Goal: Information Seeking & Learning: Find specific fact

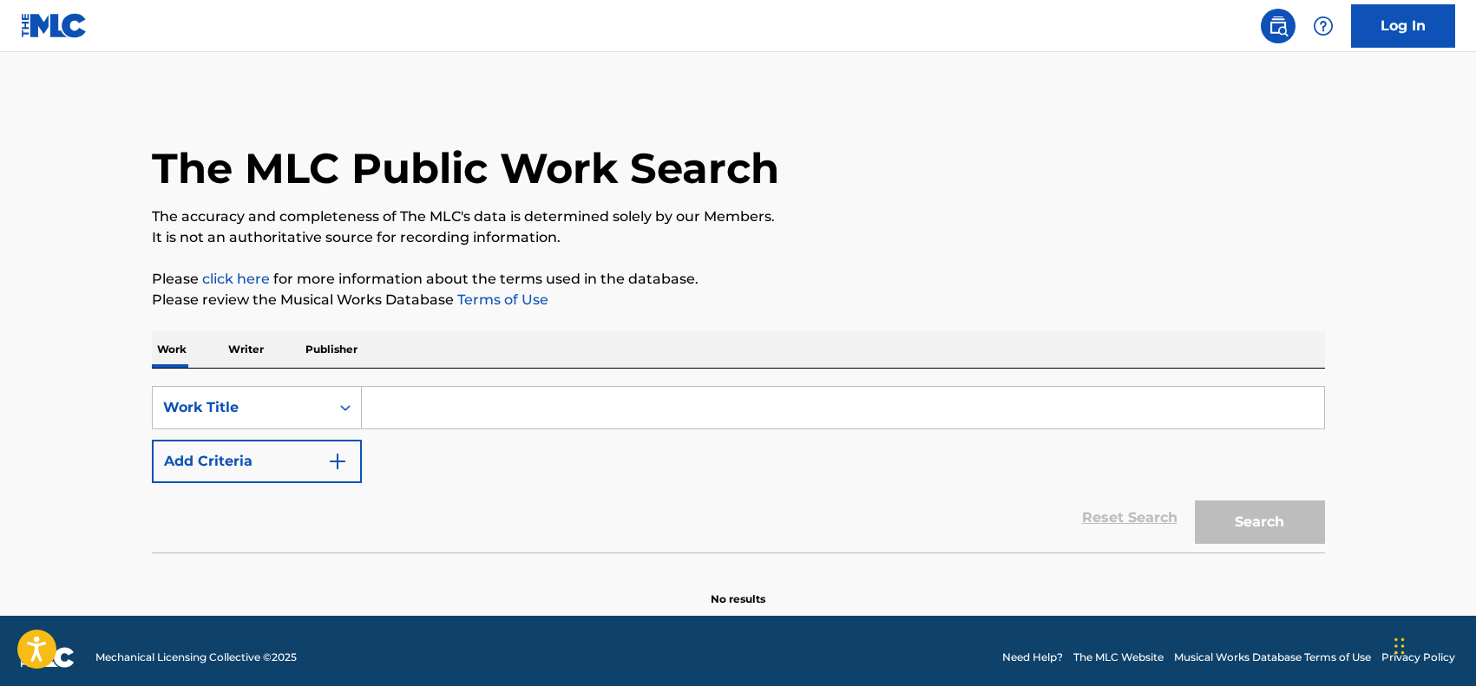
click at [538, 393] on input "Search Form" at bounding box center [843, 408] width 962 height 42
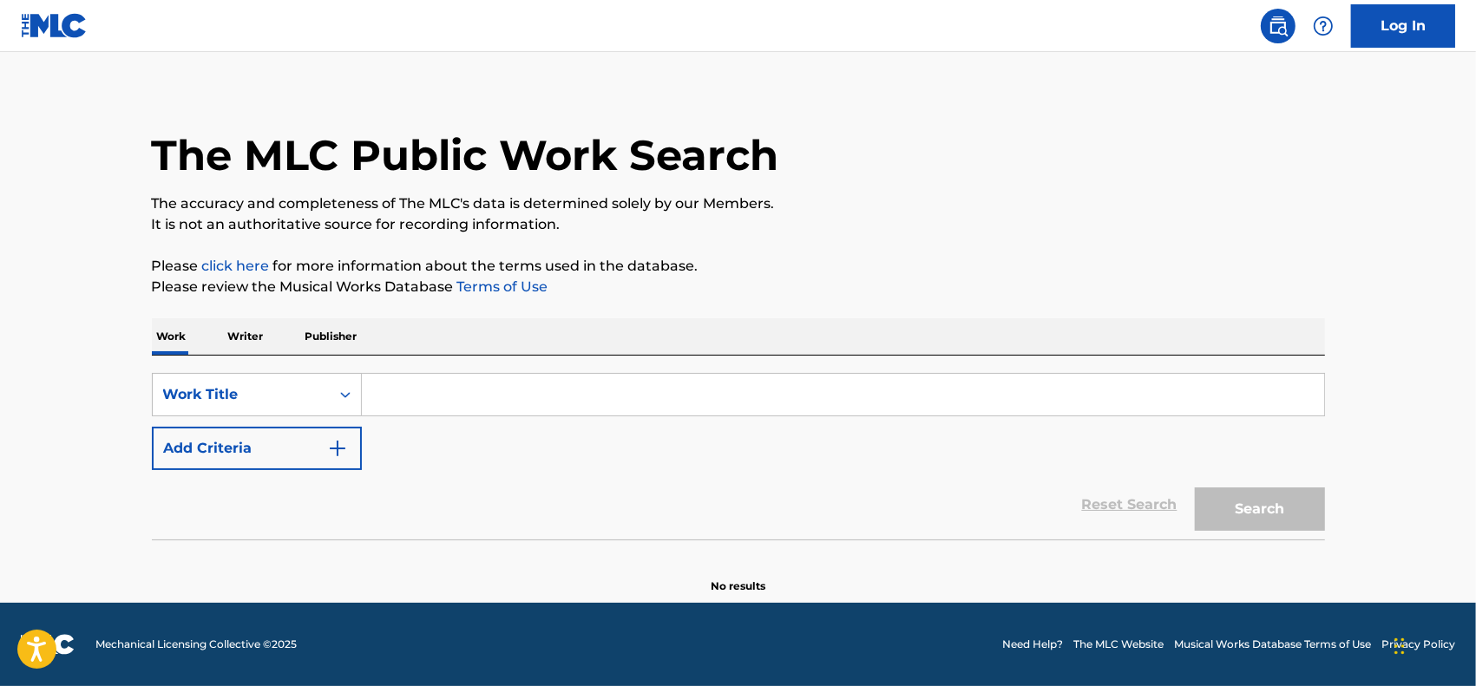
type input "FINA"
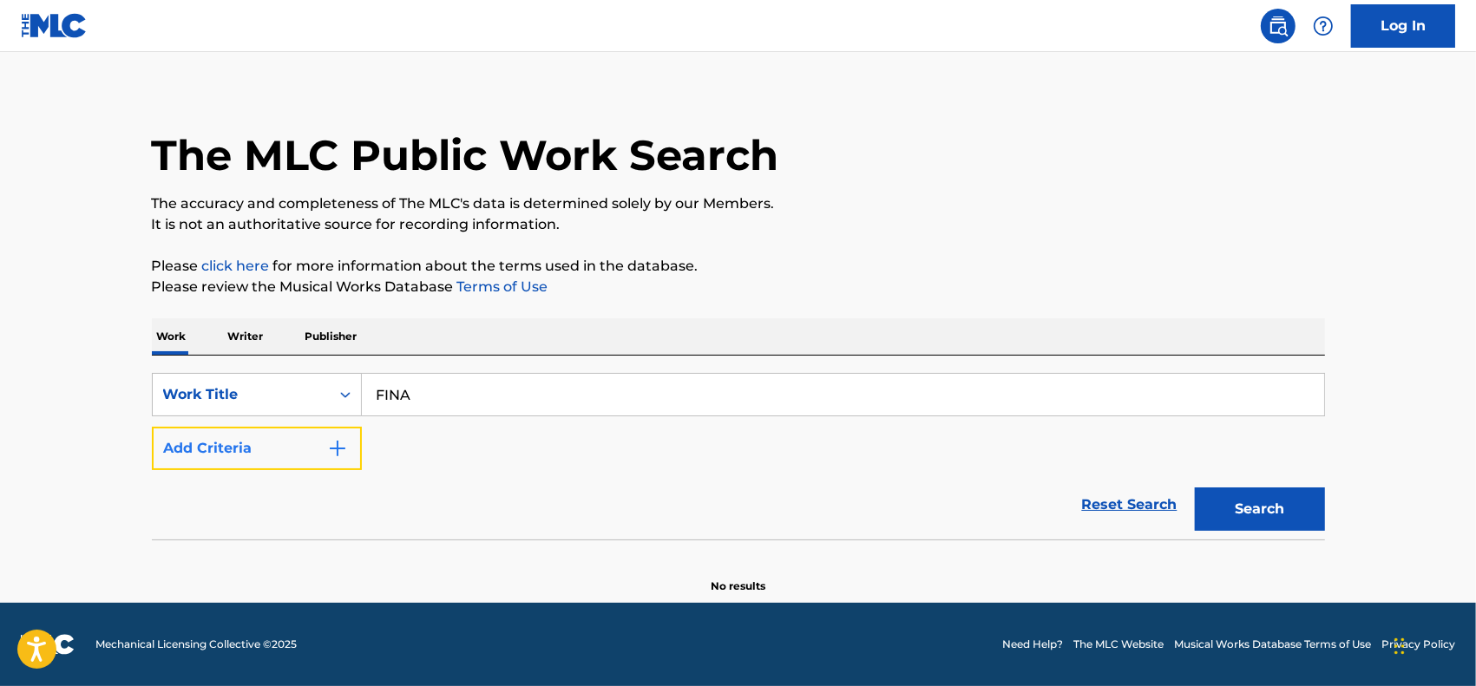
click at [293, 439] on button "Add Criteria" at bounding box center [257, 448] width 210 height 43
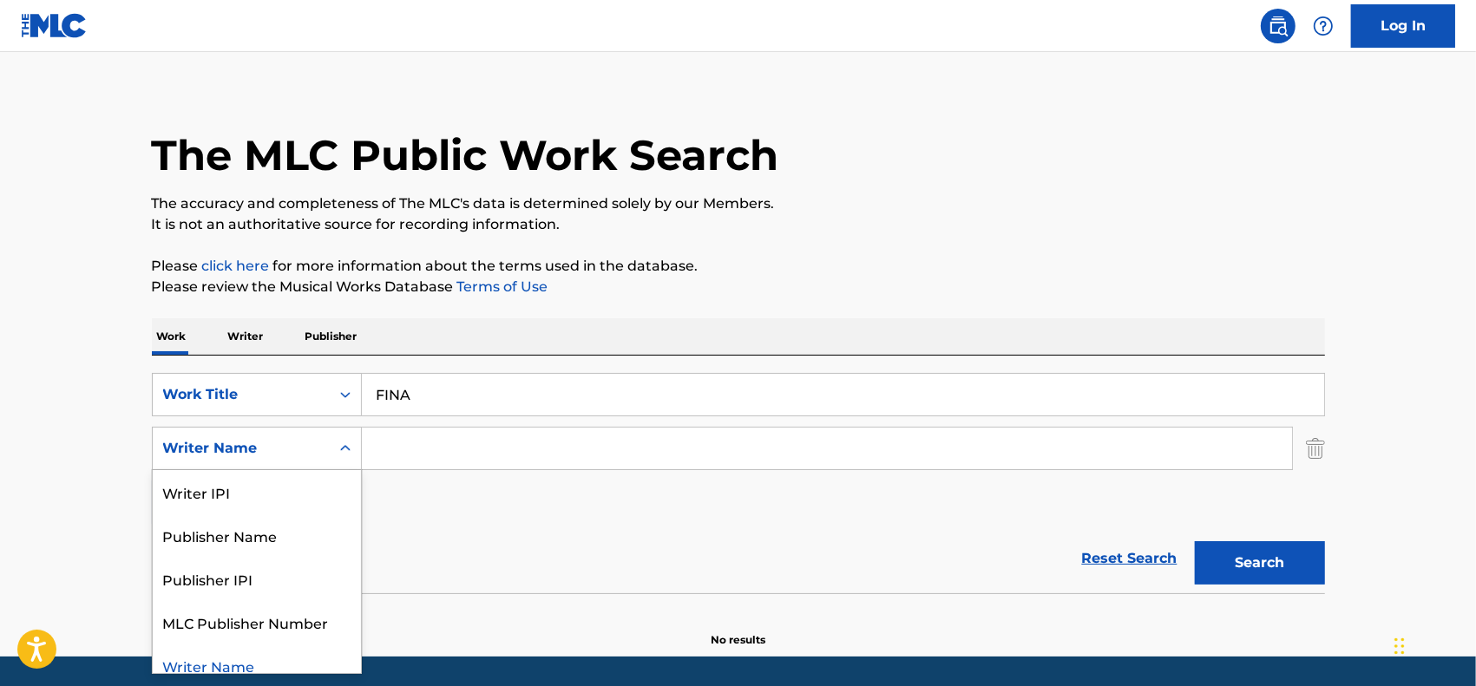
click at [291, 460] on div "Writer Name" at bounding box center [241, 448] width 177 height 33
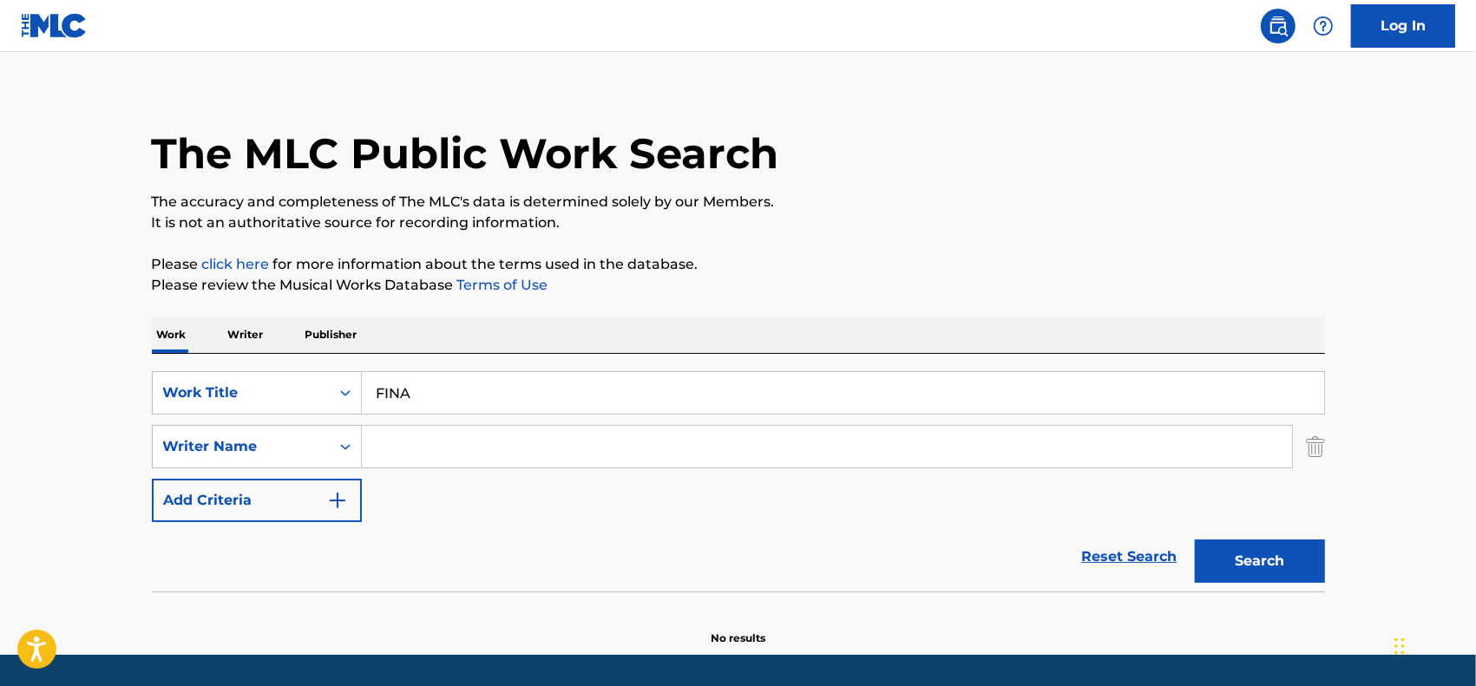
click at [312, 452] on div "Writer Name" at bounding box center [241, 446] width 156 height 21
click at [439, 456] on input "Search Form" at bounding box center [827, 447] width 930 height 42
click at [1195, 540] on button "Search" at bounding box center [1260, 561] width 130 height 43
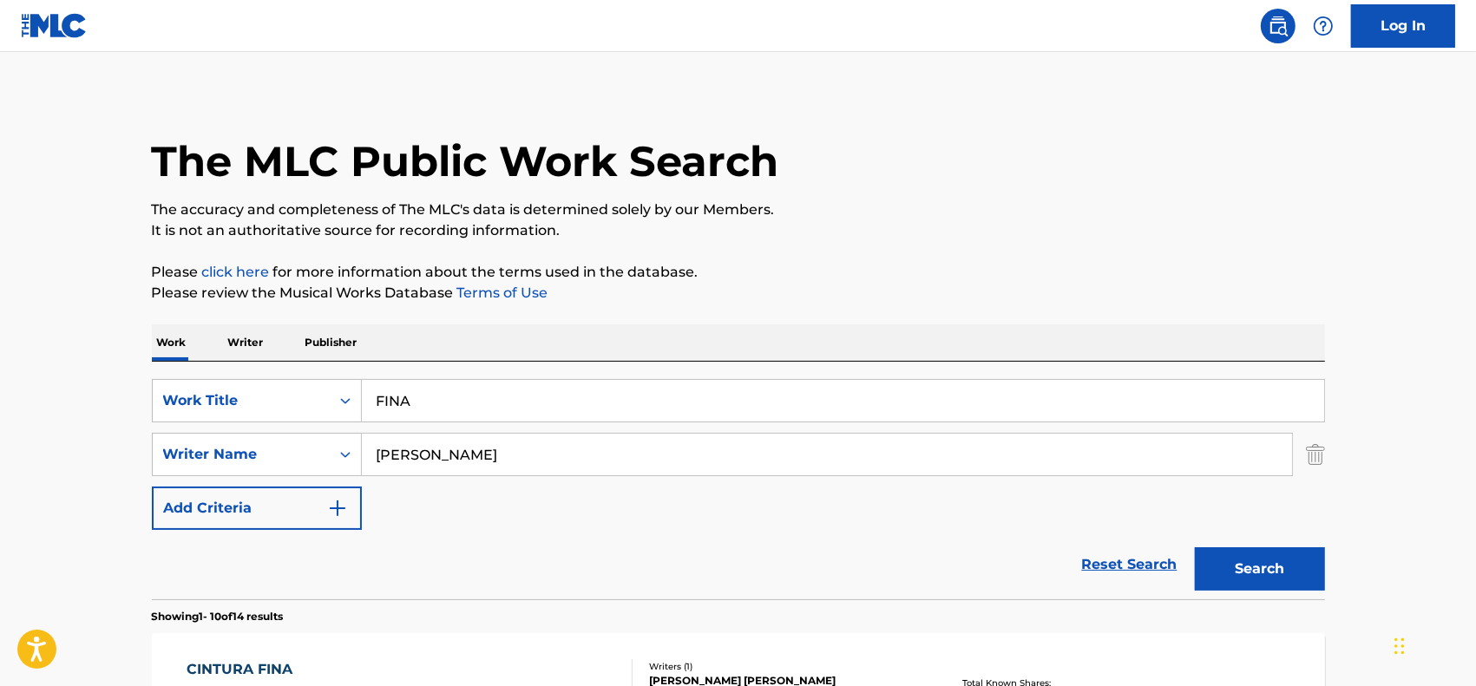
scroll to position [0, 0]
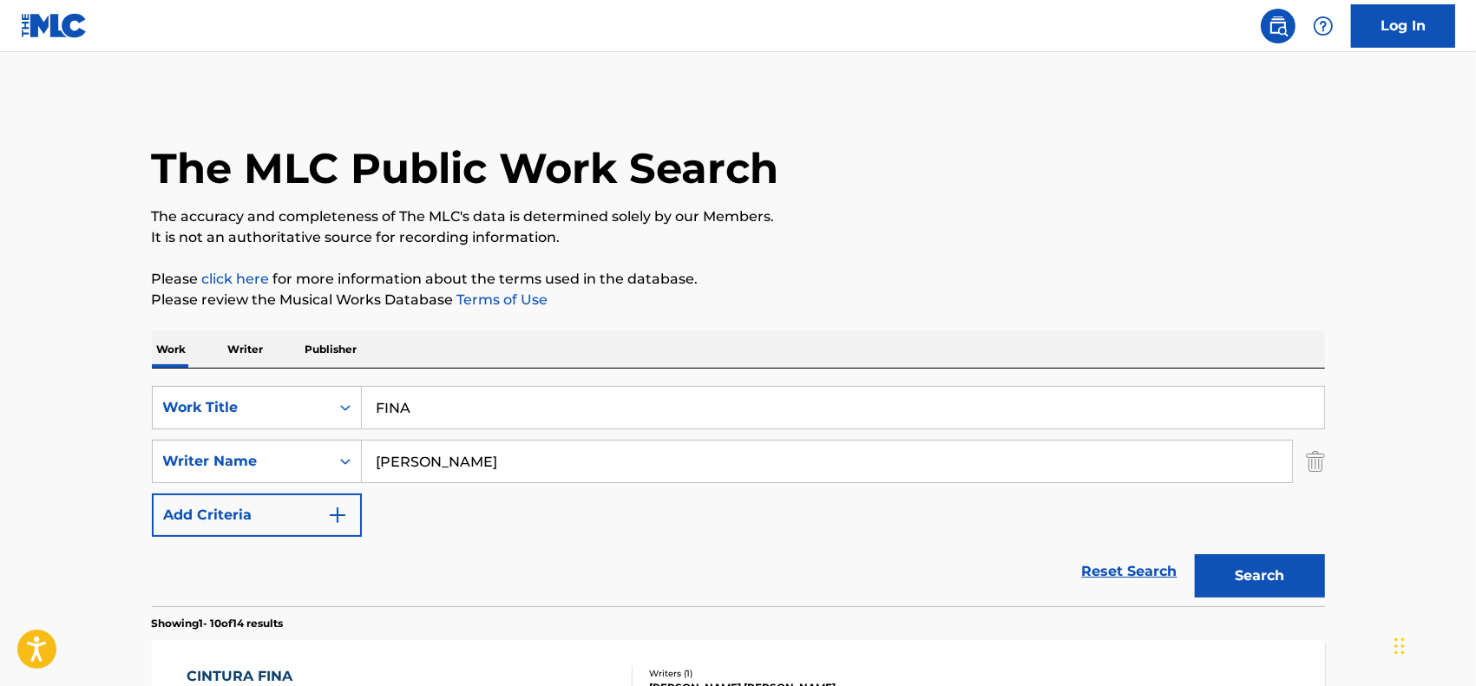
click at [539, 460] on input "[PERSON_NAME]" at bounding box center [827, 462] width 930 height 42
click at [1195, 554] on button "Search" at bounding box center [1260, 575] width 130 height 43
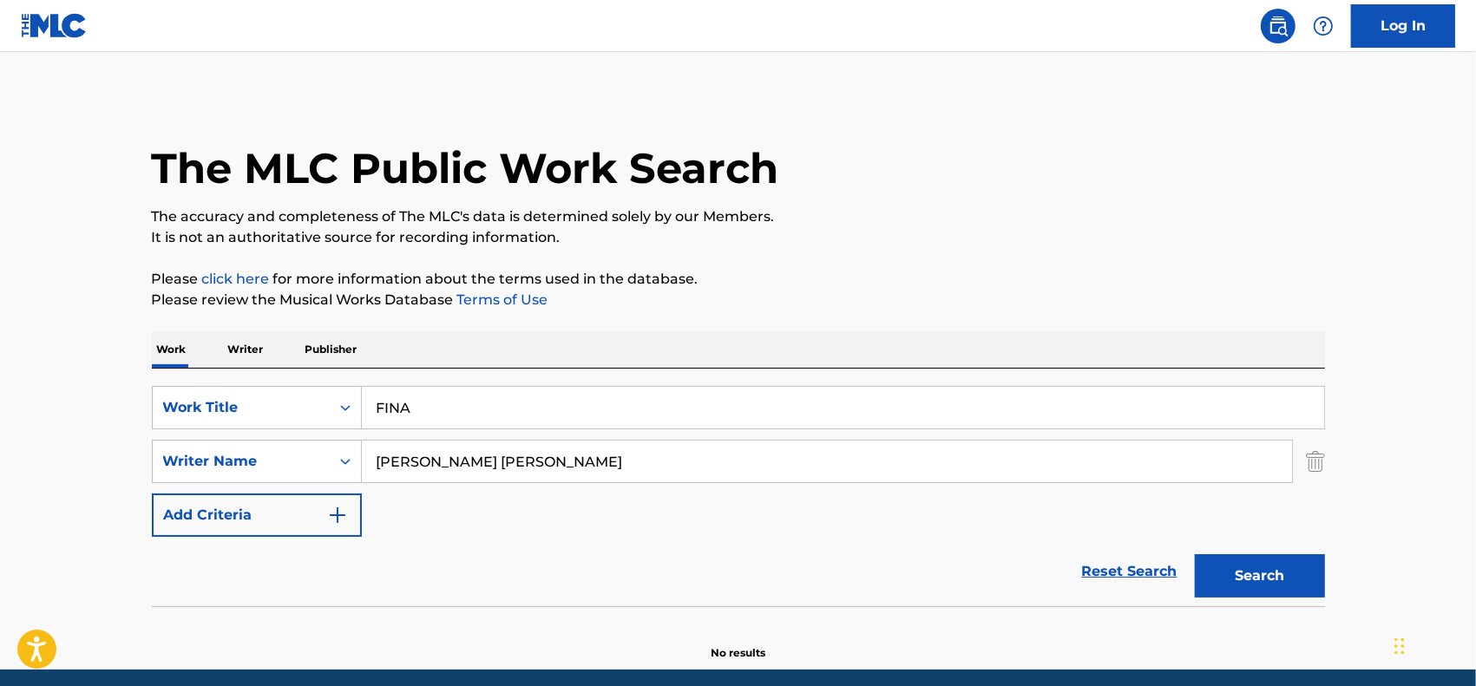
drag, startPoint x: 516, startPoint y: 456, endPoint x: 128, endPoint y: 461, distance: 387.9
click at [128, 461] on main "The MLC Public Work Search The accuracy and completeness of The MLC's data is d…" at bounding box center [738, 361] width 1476 height 618
type input "[PERSON_NAME]"
click at [1195, 554] on button "Search" at bounding box center [1260, 575] width 130 height 43
click at [260, 351] on p "Writer" at bounding box center [246, 349] width 46 height 36
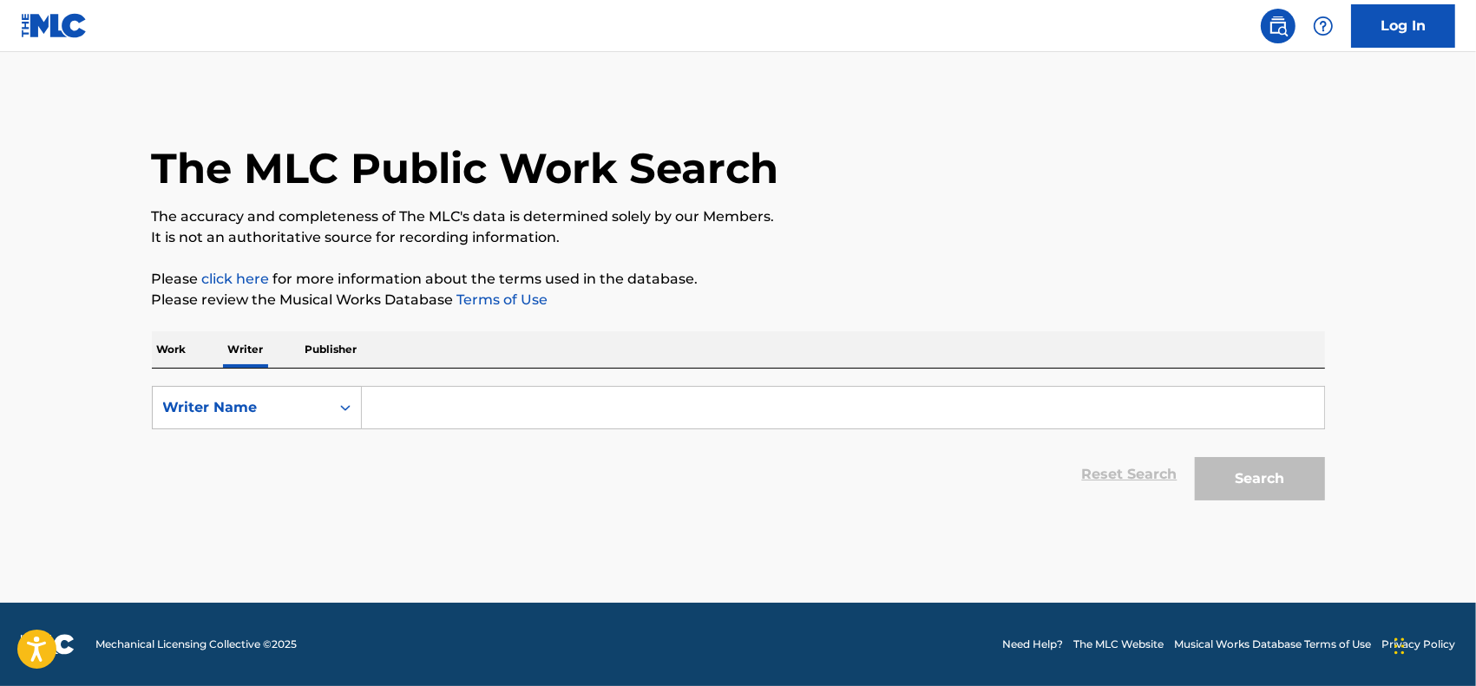
click at [337, 351] on p "Publisher" at bounding box center [331, 349] width 62 height 36
click at [456, 423] on input "Search Form" at bounding box center [843, 408] width 962 height 42
click at [252, 351] on p "Writer" at bounding box center [246, 349] width 46 height 36
click at [449, 391] on input "Search Form" at bounding box center [843, 408] width 962 height 42
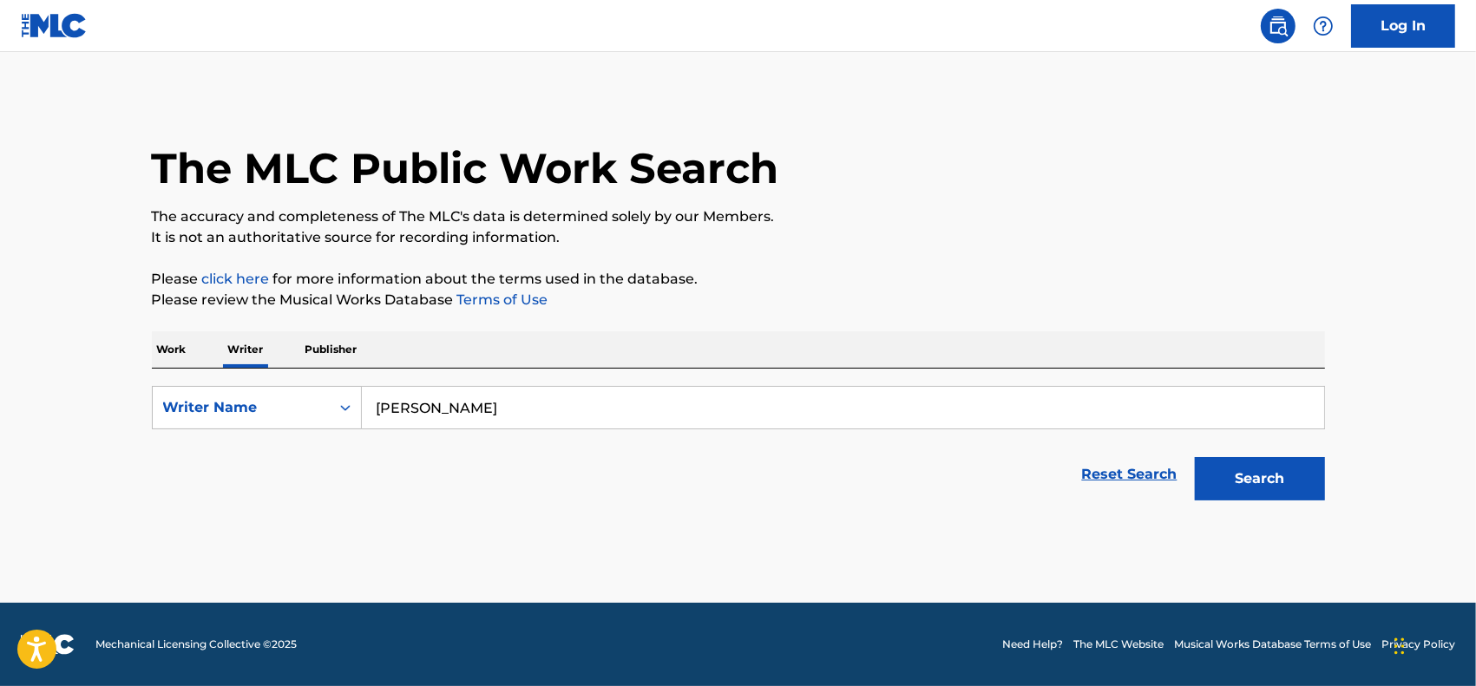
type input "[PERSON_NAME]"
click at [1195, 457] on button "Search" at bounding box center [1260, 478] width 130 height 43
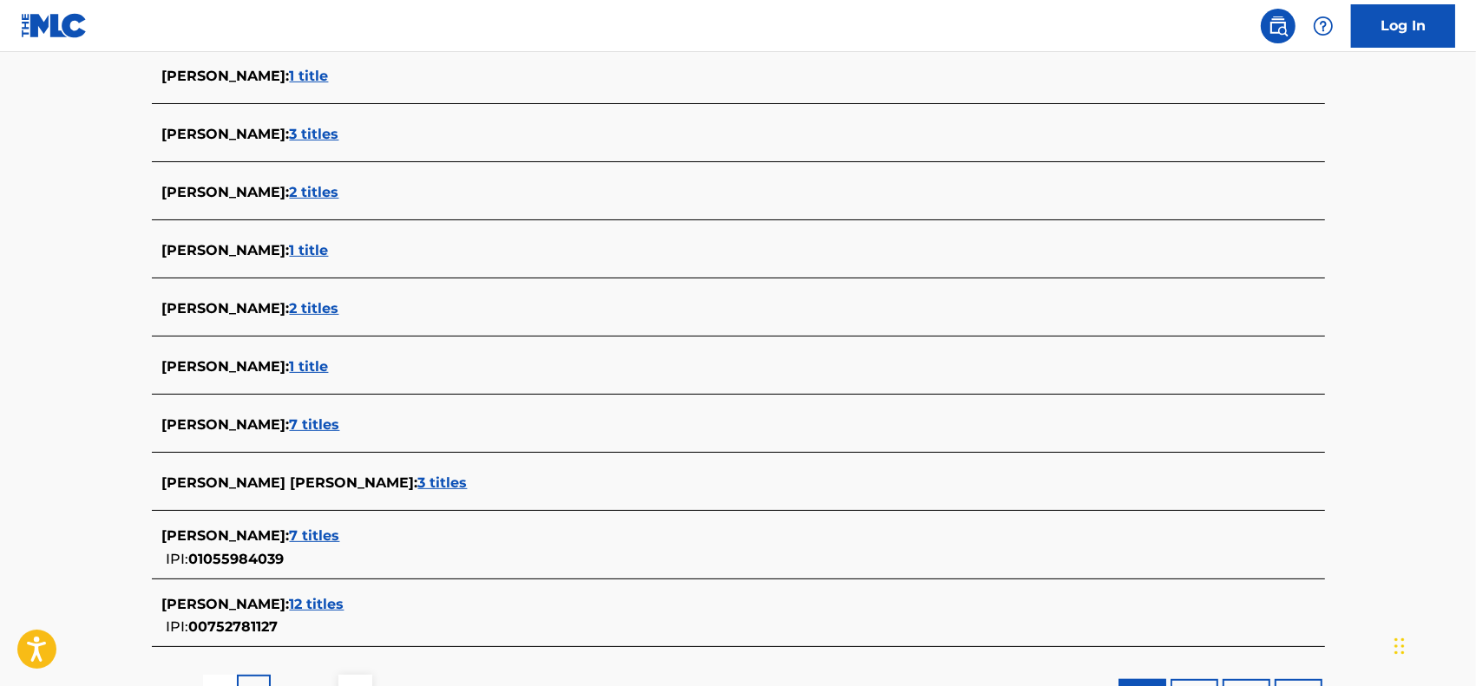
scroll to position [542, 0]
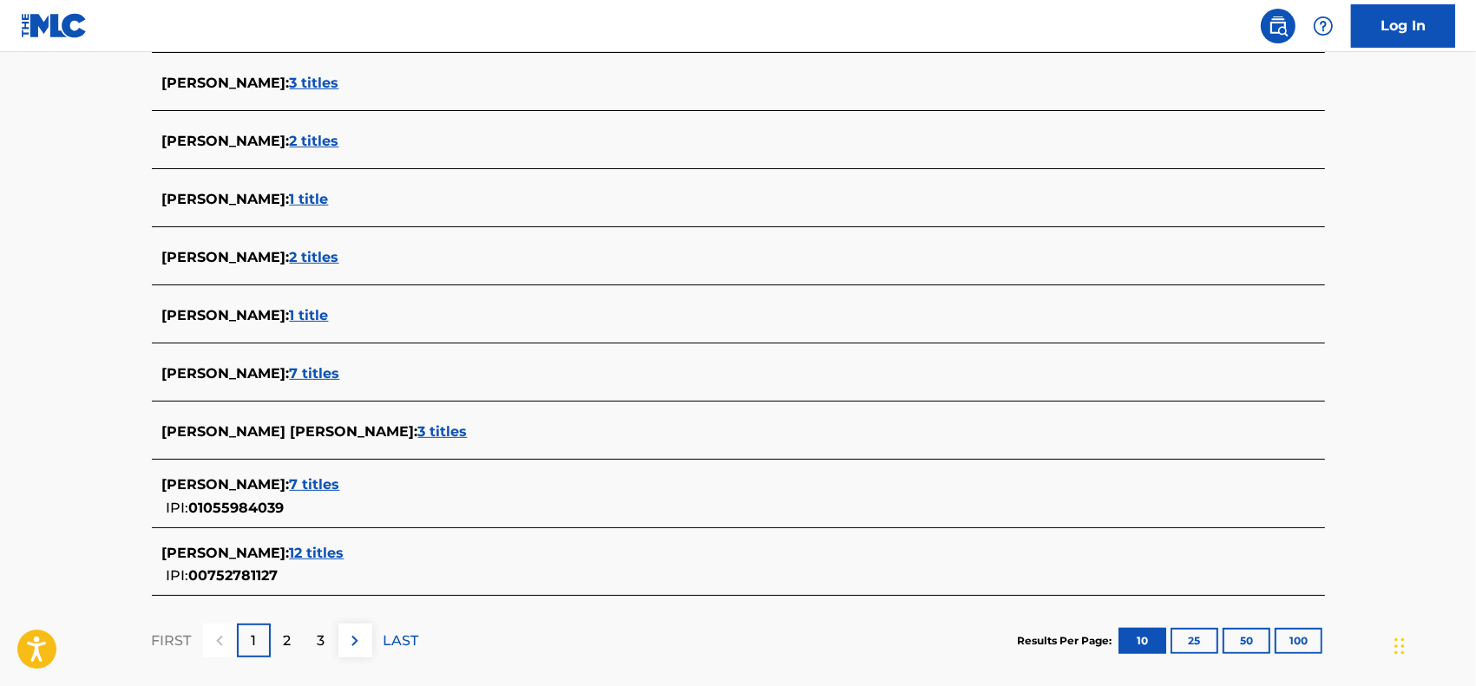
click at [338, 487] on span "7 titles" at bounding box center [315, 484] width 50 height 16
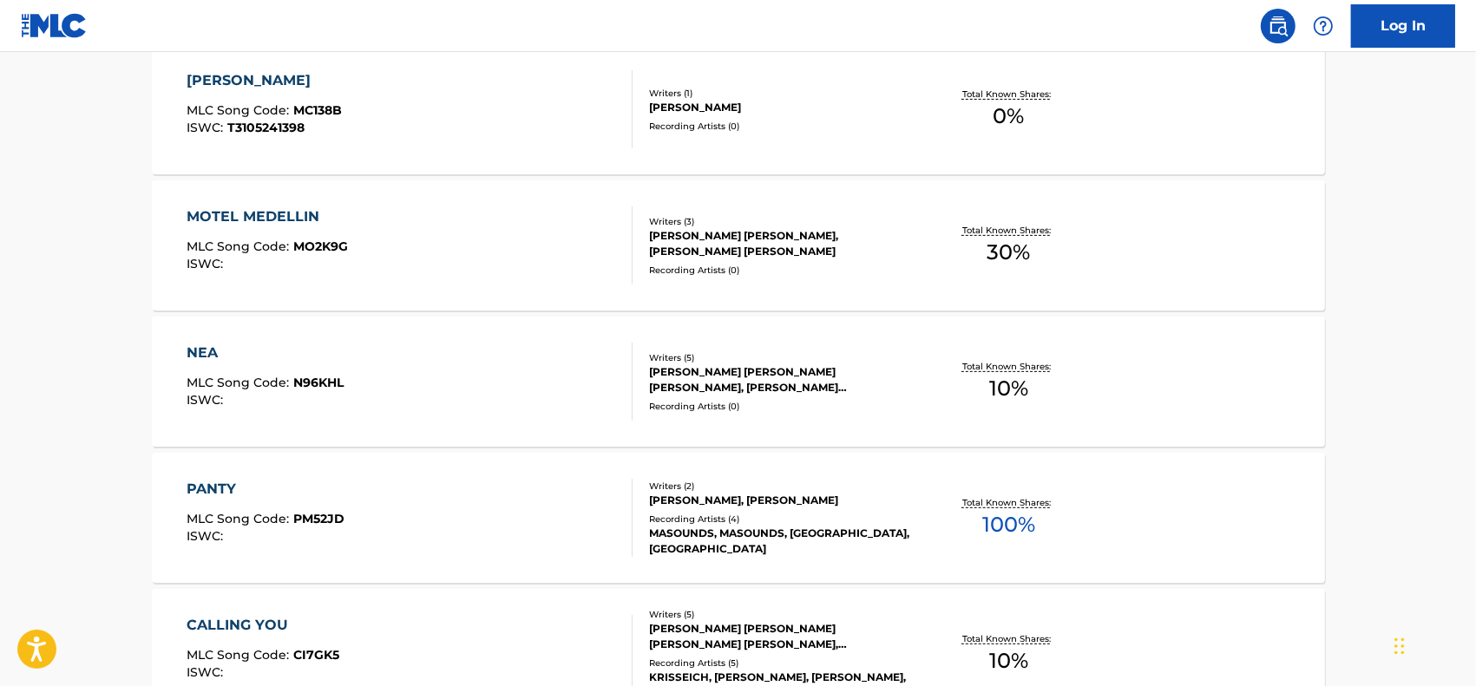
click at [525, 373] on div "NEA MLC Song Code : N96KHL ISWC :" at bounding box center [410, 382] width 446 height 78
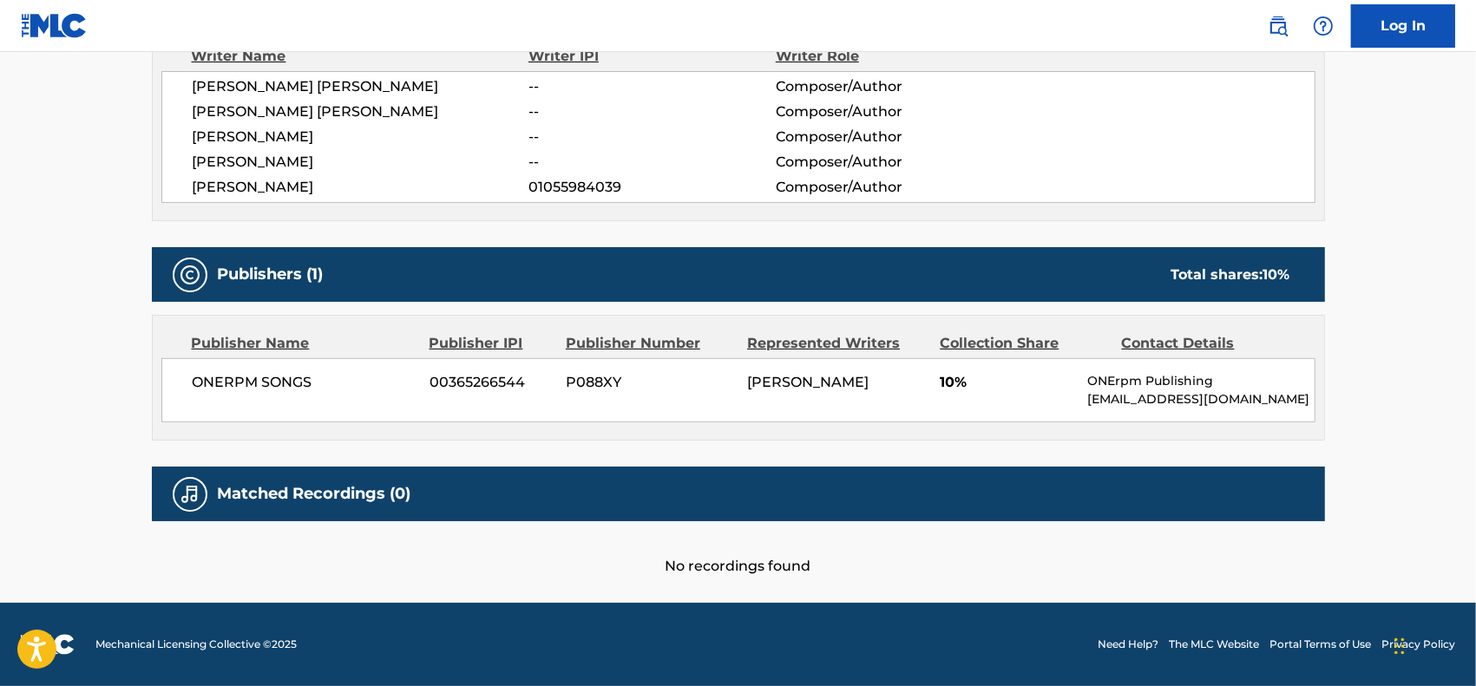
scroll to position [652, 0]
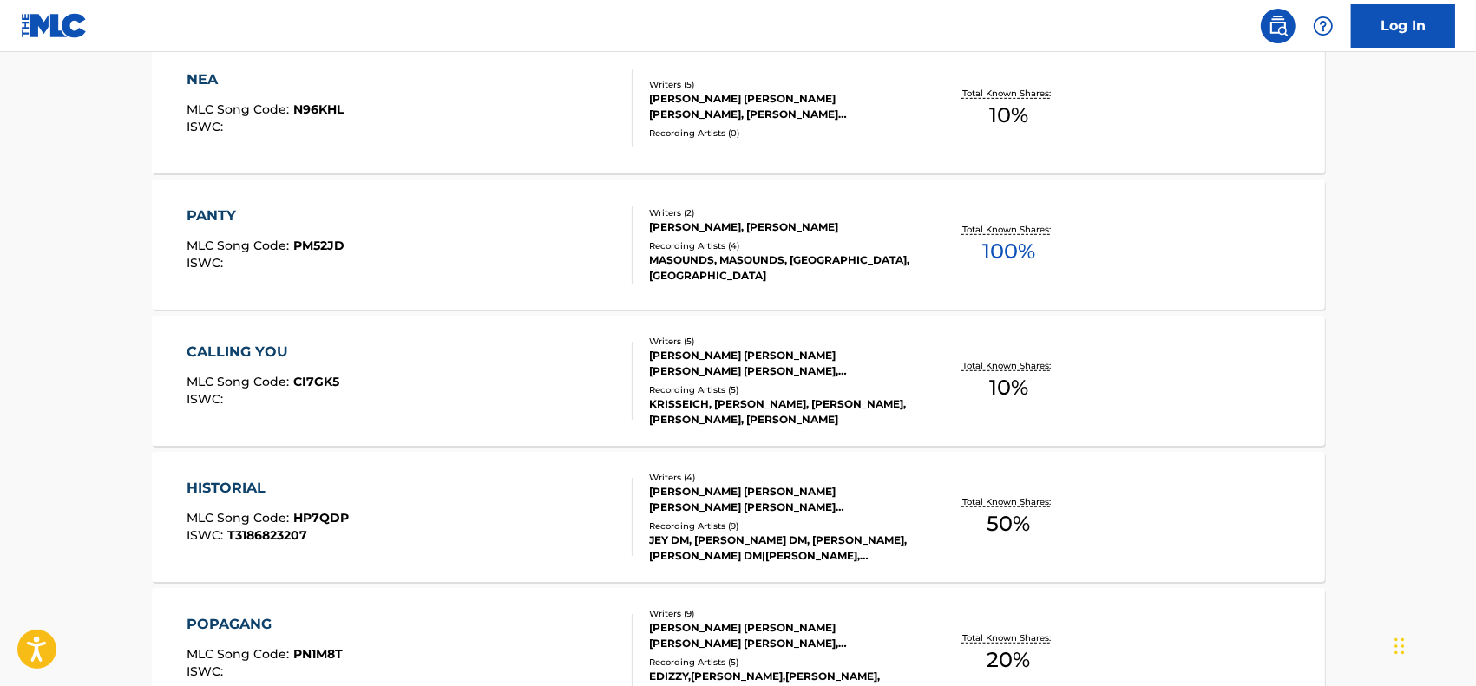
scroll to position [868, 0]
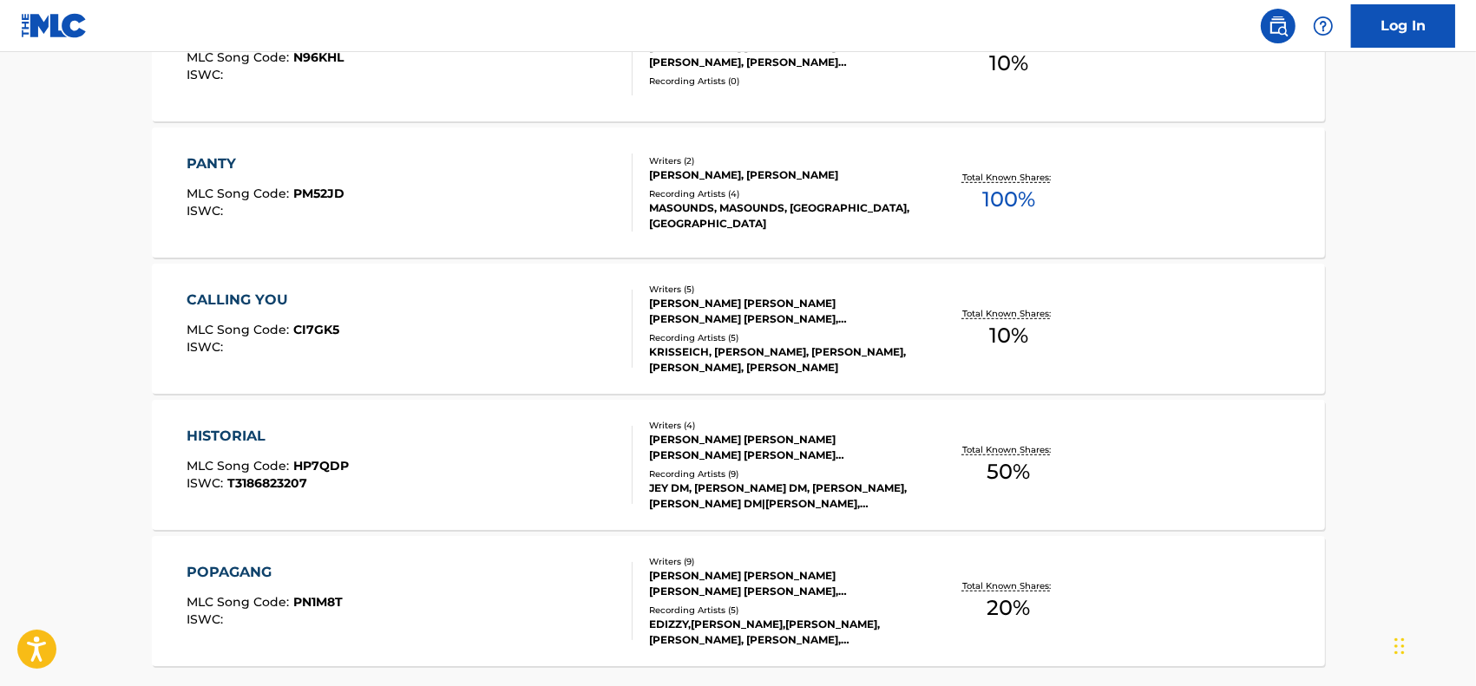
click at [516, 189] on div "PANTY MLC Song Code : PM52JD ISWC :" at bounding box center [410, 193] width 446 height 78
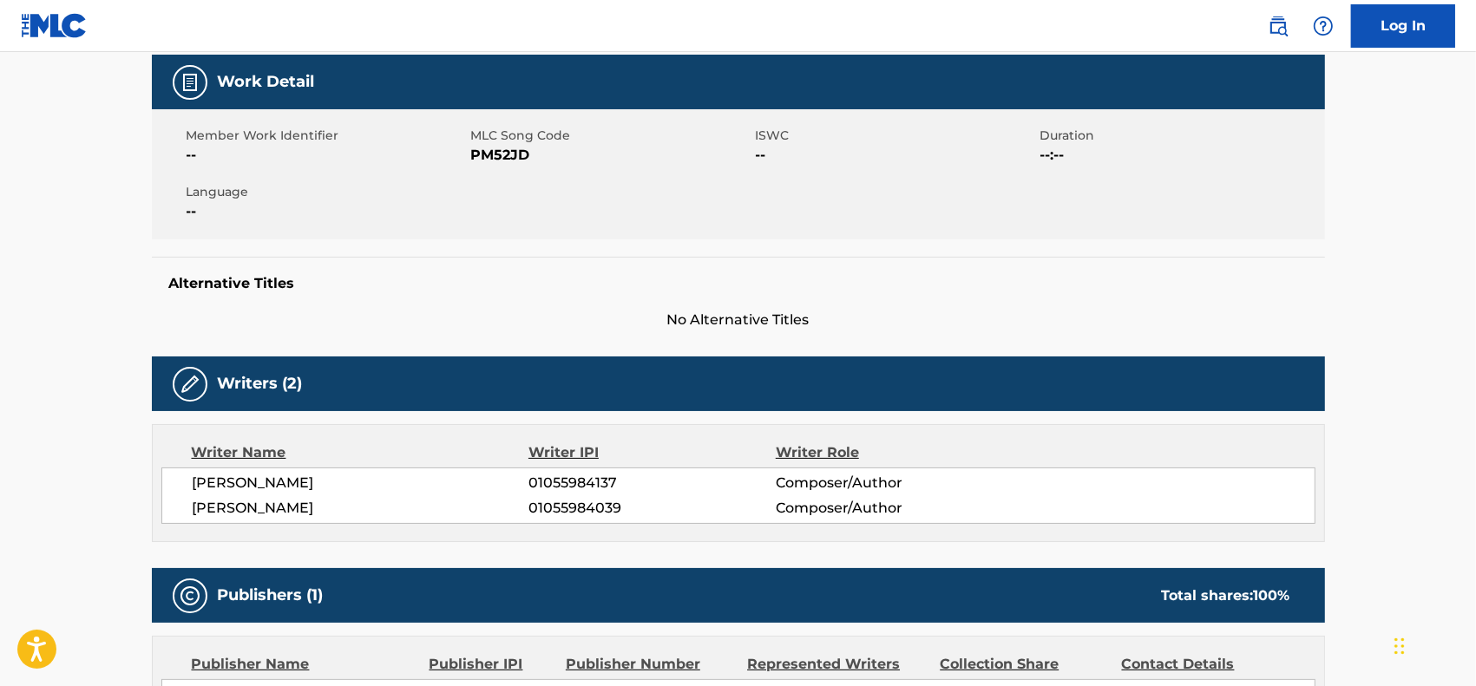
scroll to position [226, 0]
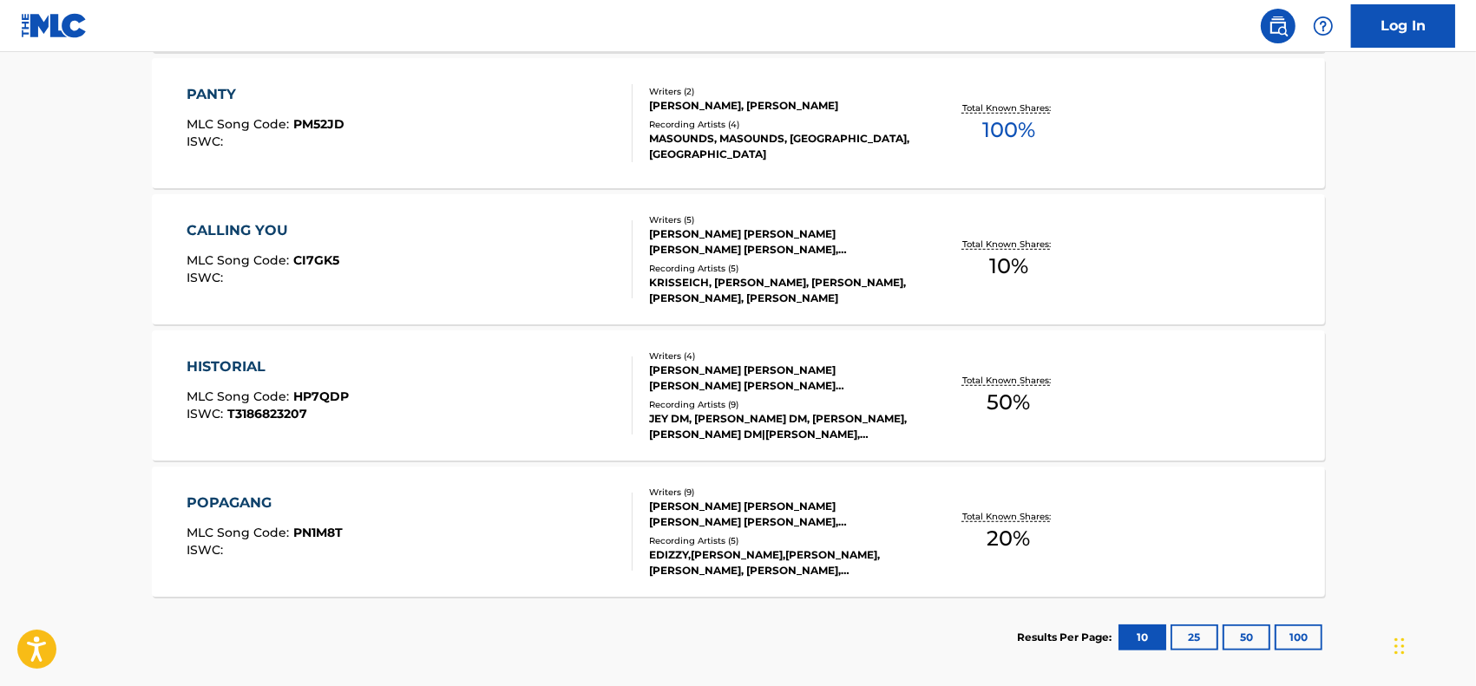
scroll to position [976, 0]
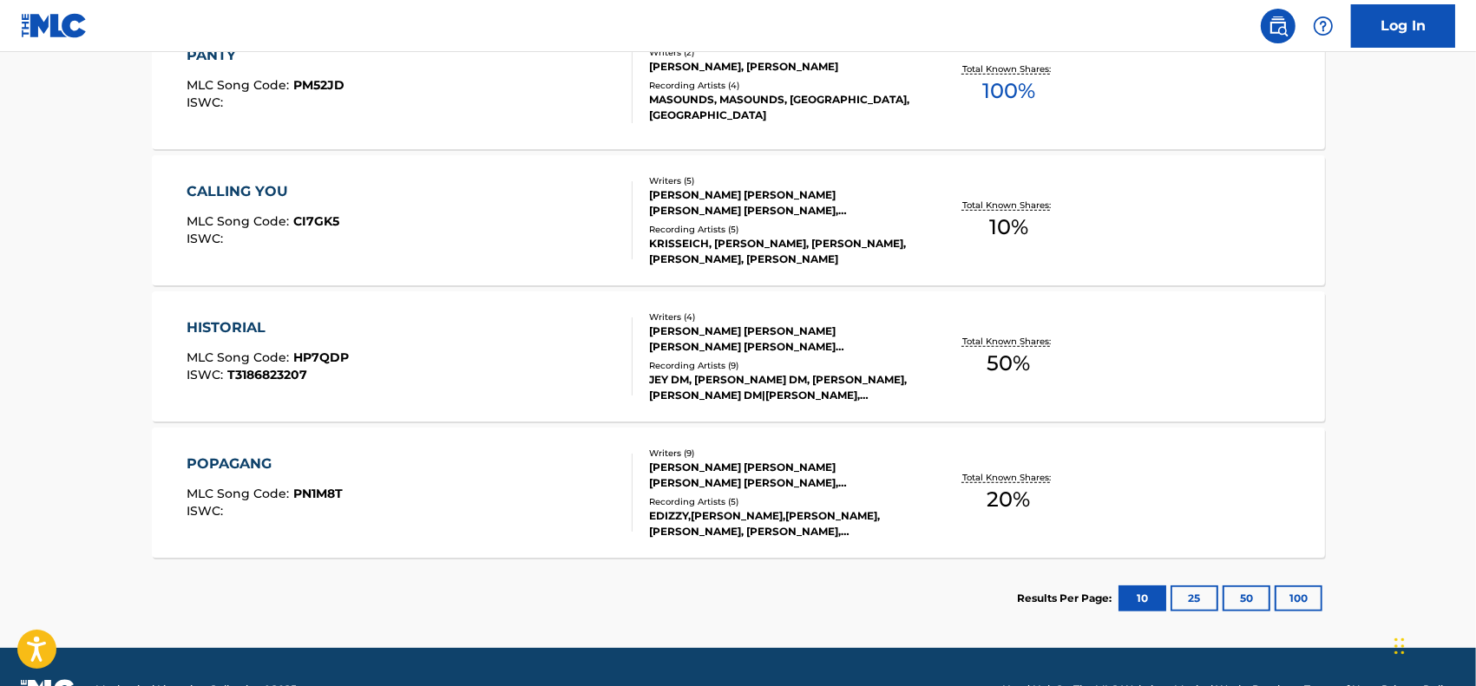
click at [518, 239] on div "CALLING YOU MLC Song Code : CI7GK5 ISWC :" at bounding box center [410, 220] width 446 height 78
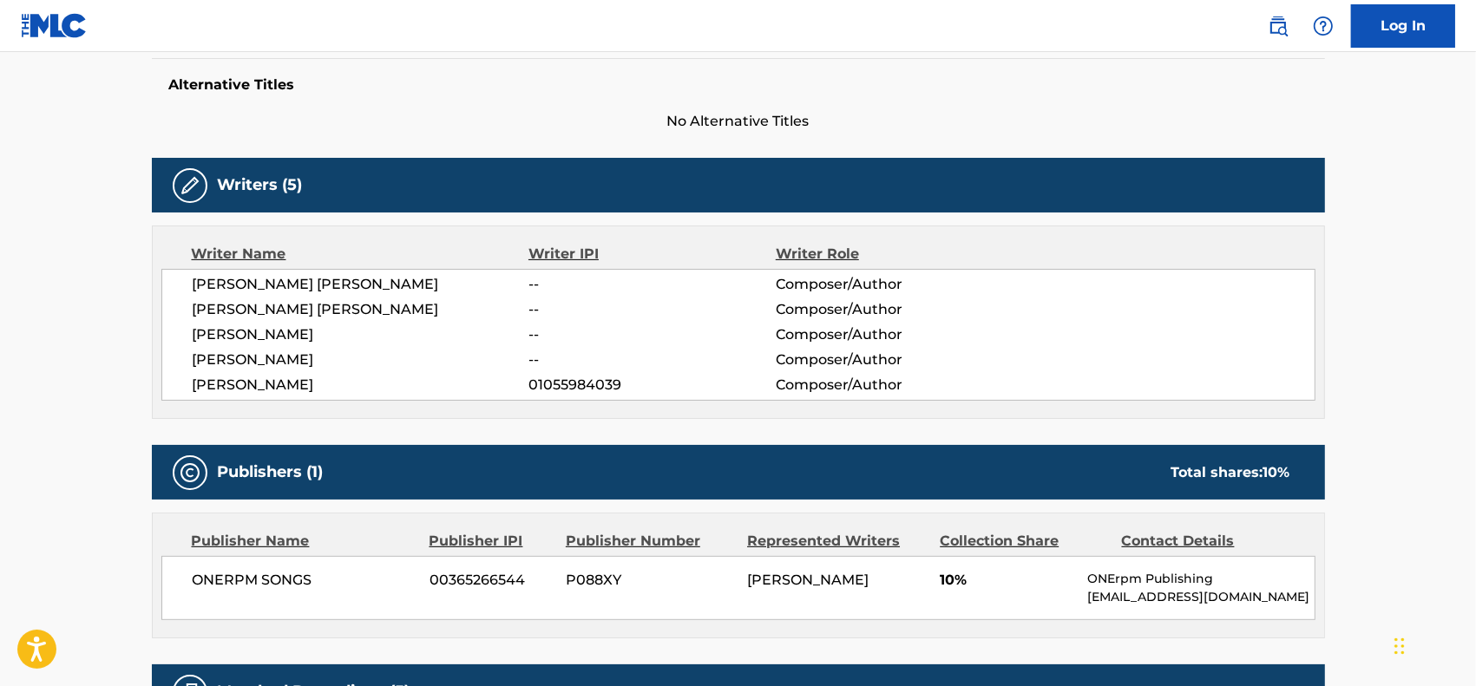
scroll to position [449, 0]
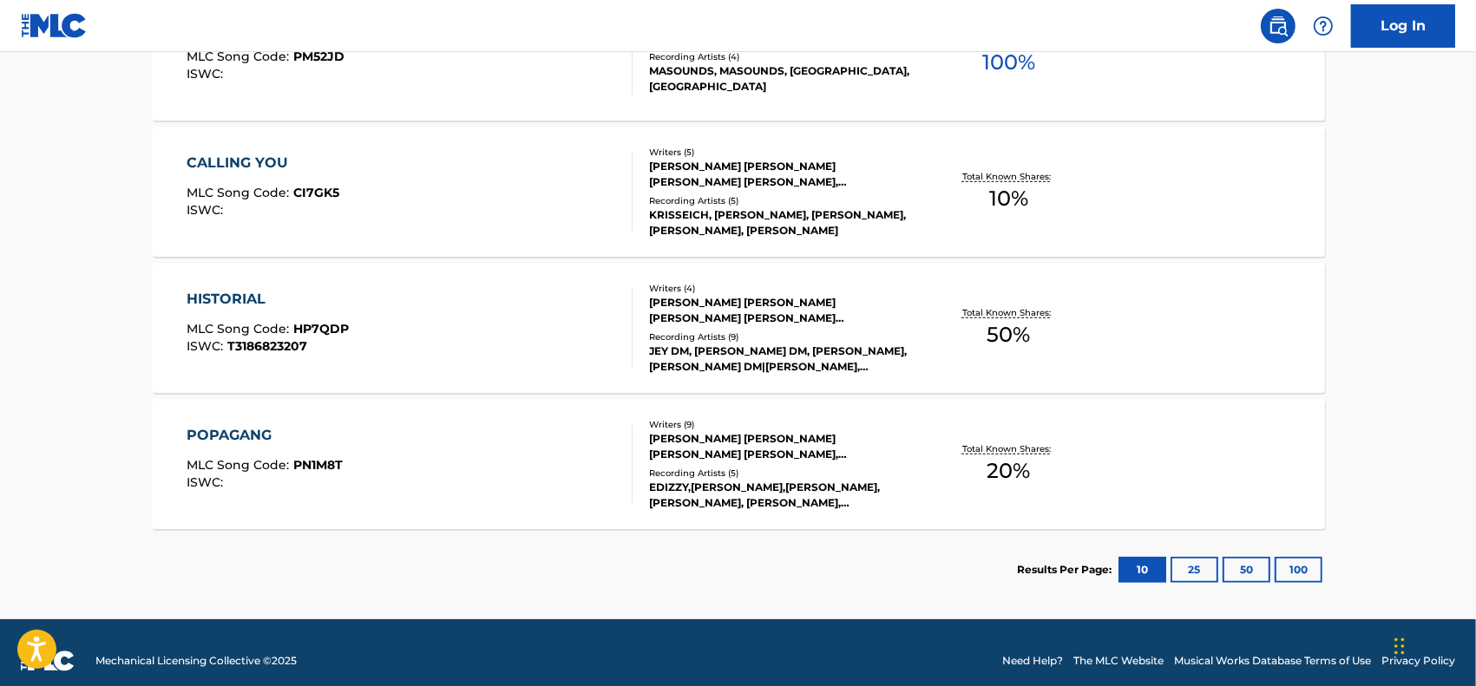
scroll to position [1021, 0]
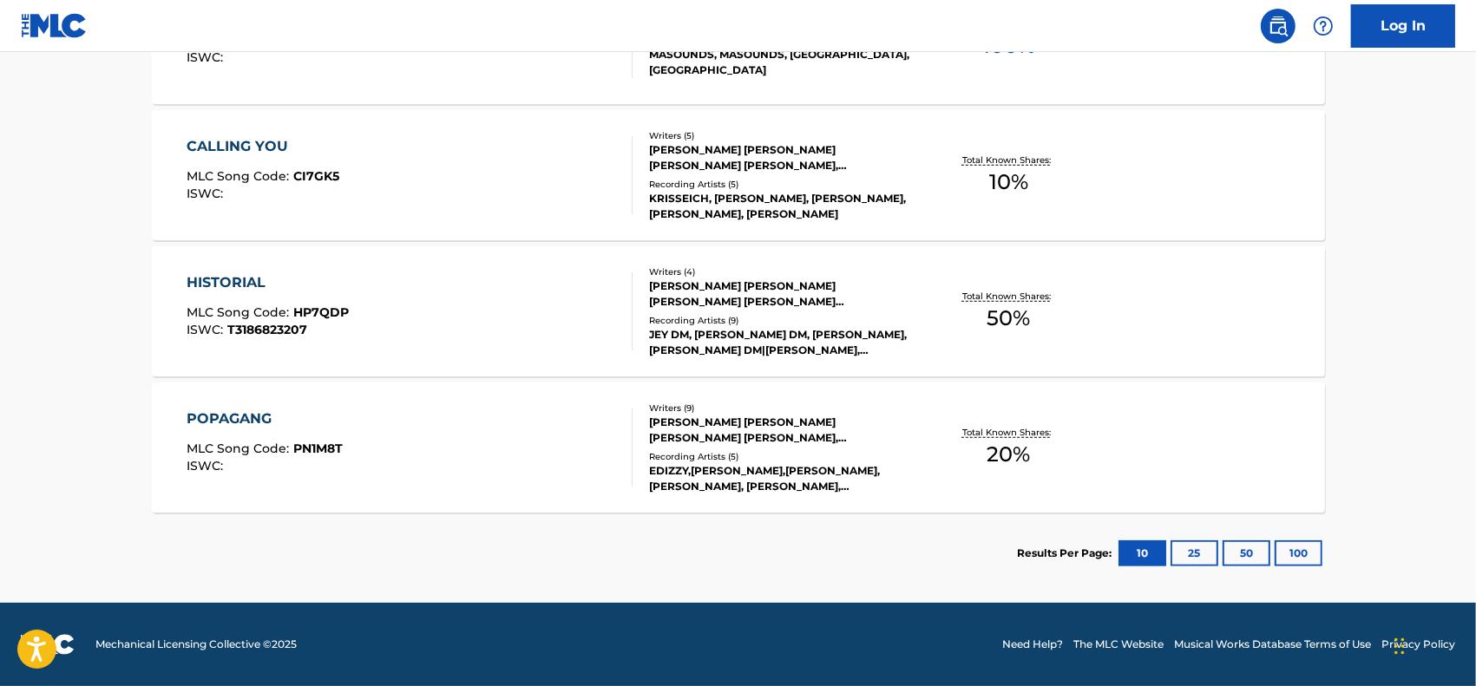
click at [484, 432] on div "POPAGANG MLC Song Code : PN1M8T ISWC :" at bounding box center [410, 448] width 446 height 78
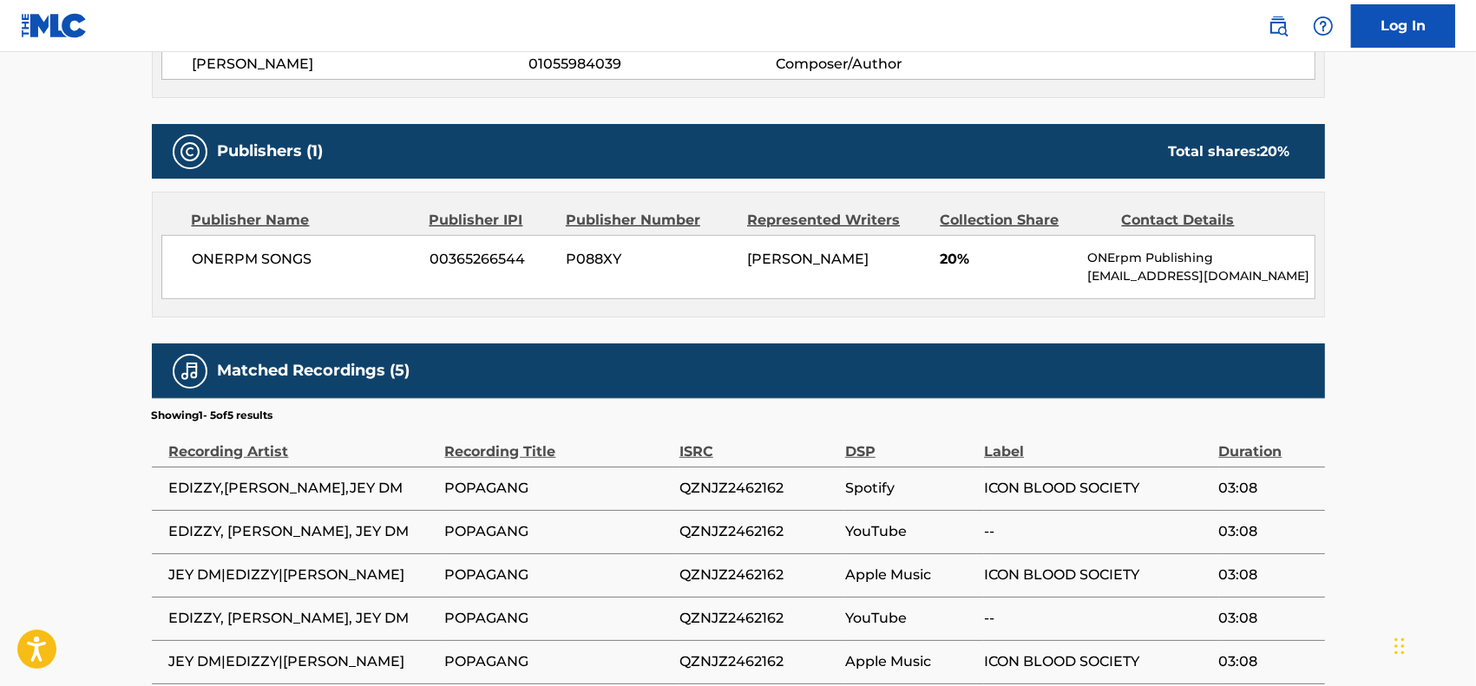
scroll to position [931, 0]
